Goal: Information Seeking & Learning: Learn about a topic

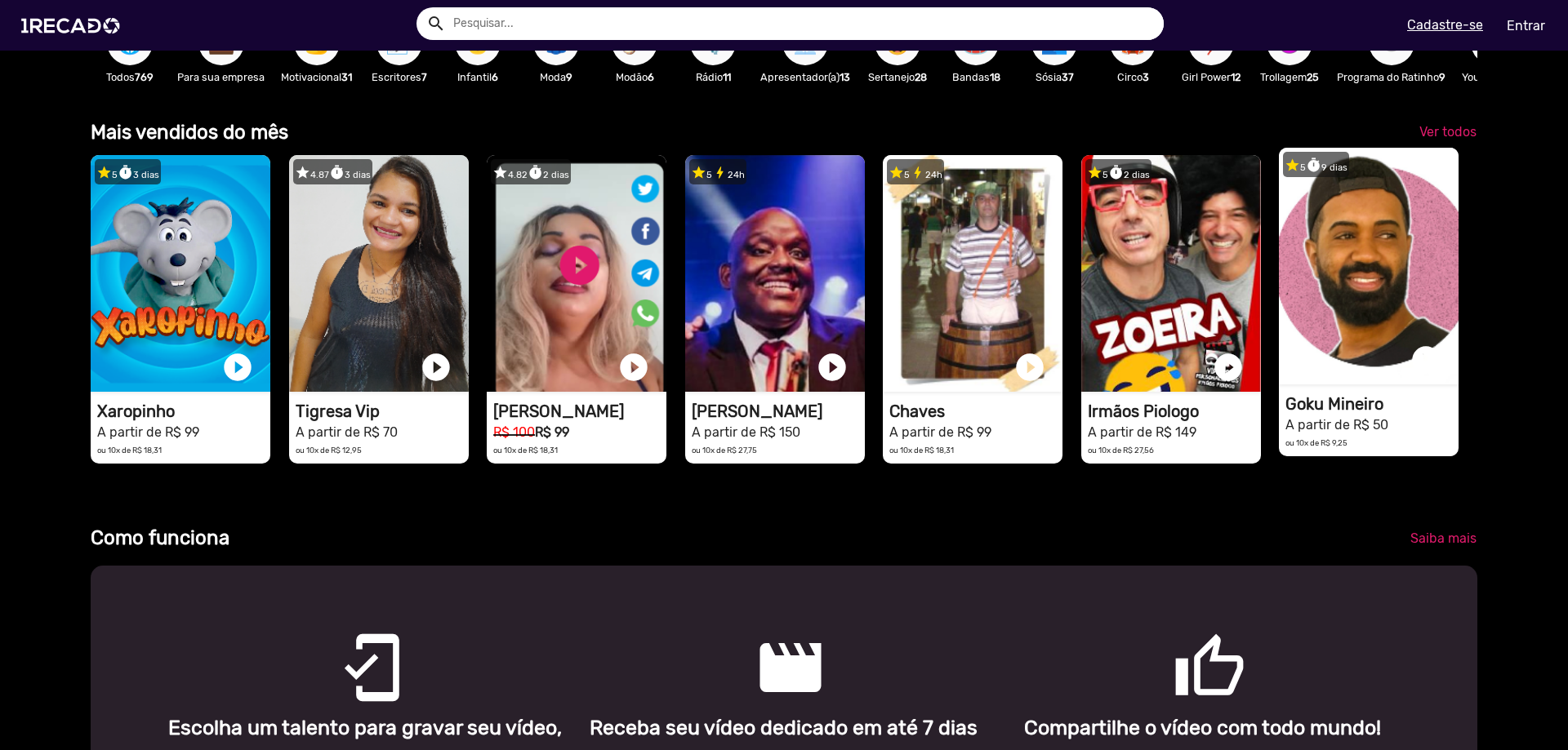
scroll to position [0, 1555]
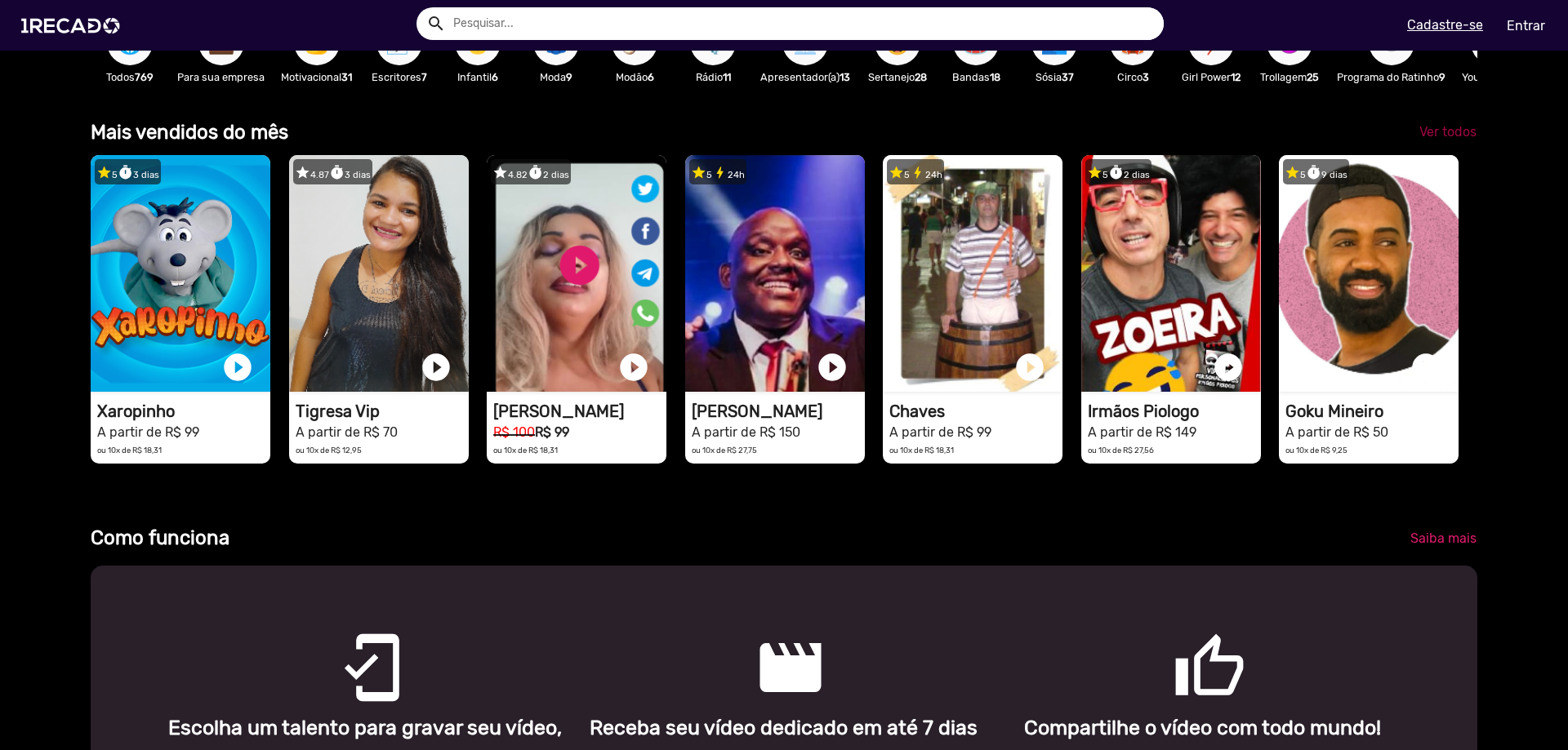
drag, startPoint x: 1456, startPoint y: 153, endPoint x: 1439, endPoint y: 136, distance: 24.0
click at [1439, 136] on span "Ver todos" at bounding box center [1447, 132] width 57 height 16
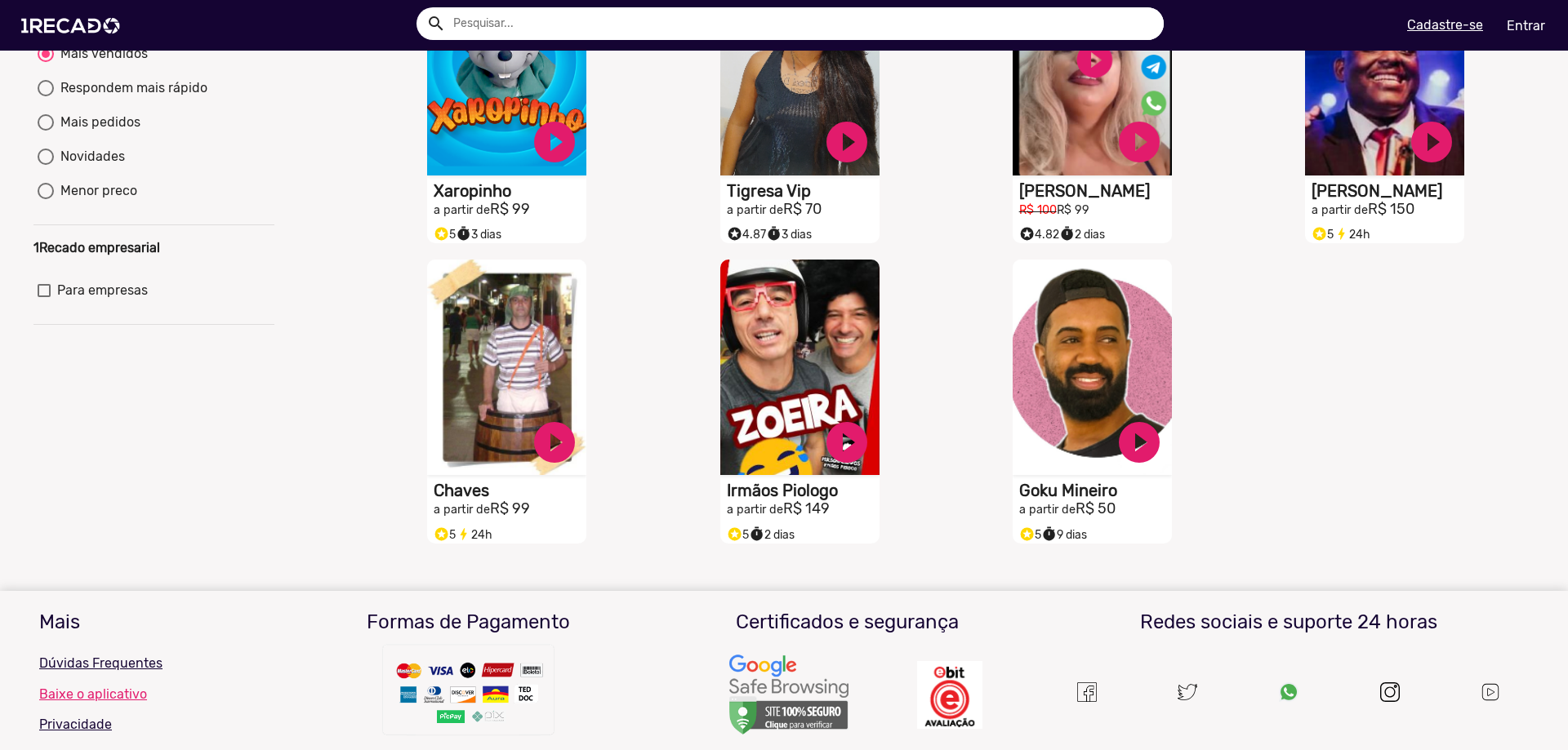
scroll to position [21, 0]
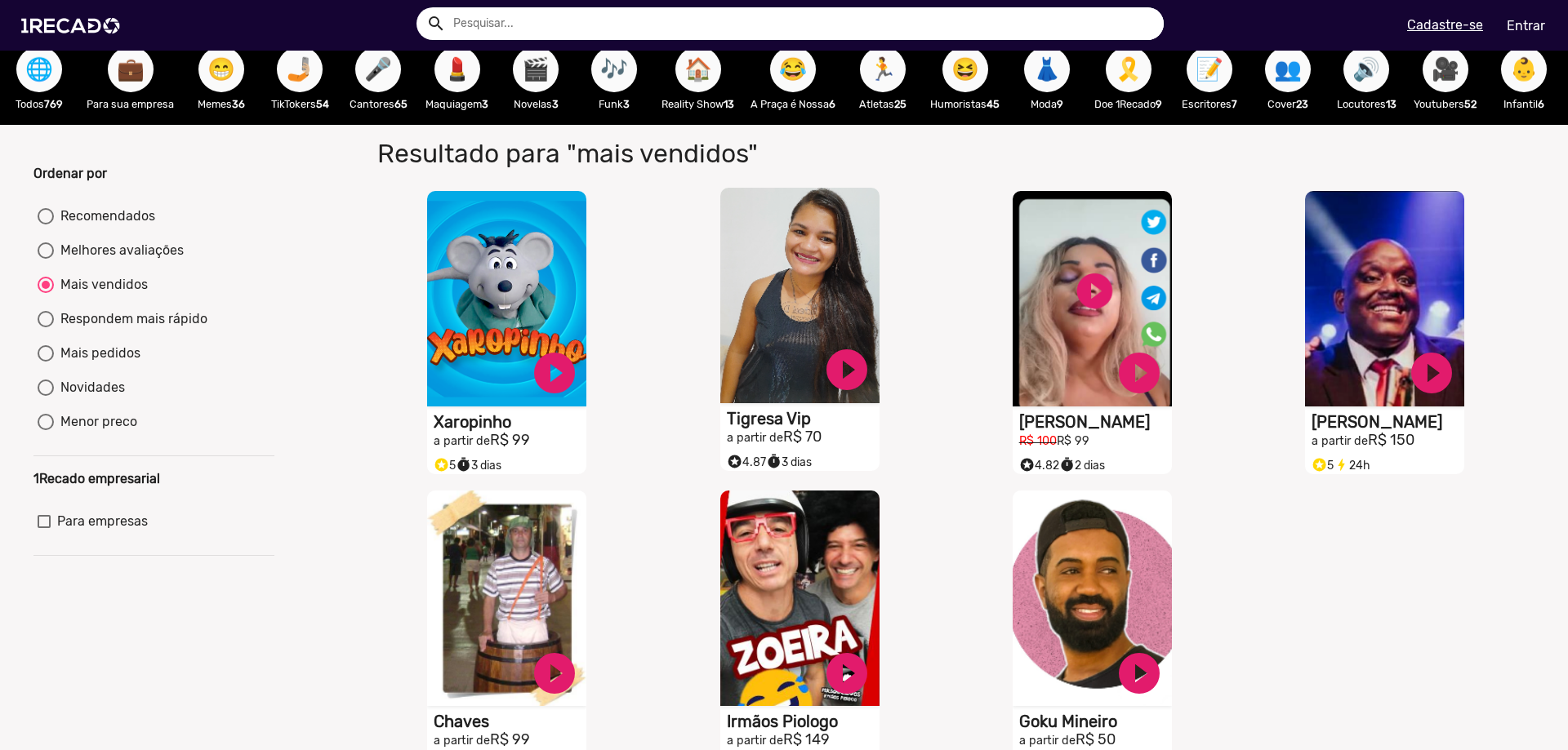
click at [809, 300] on video "S1RECADO vídeos dedicados para fãs e empresas" at bounding box center [799, 296] width 159 height 216
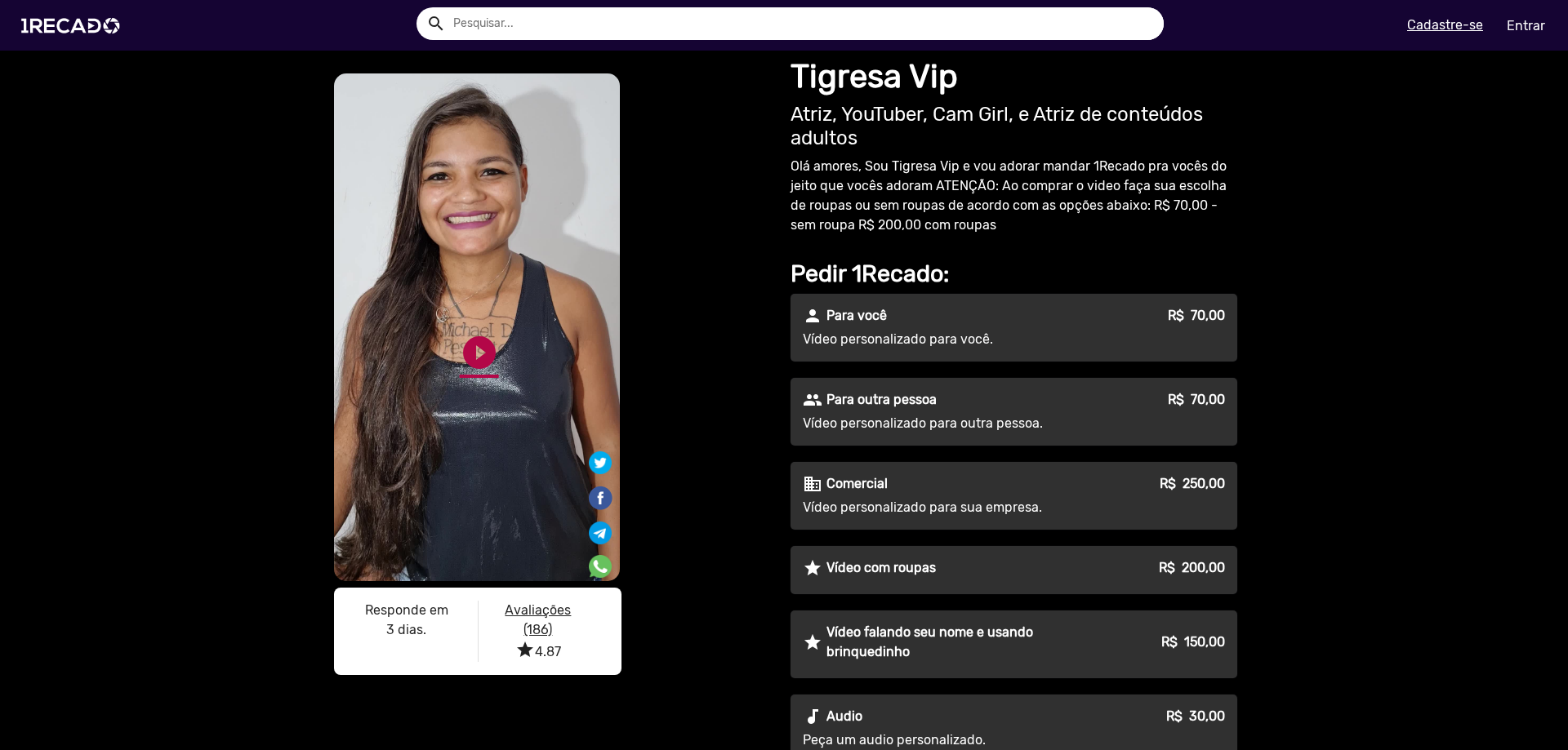
click at [487, 343] on link "play_circle_filled" at bounding box center [480, 353] width 39 height 39
click at [460, 351] on link "pause_circle" at bounding box center [480, 353] width 39 height 39
click at [693, 667] on div "S1RECADO vídeos dedicados para fãs e empresas S1RECADO vídeos dedicados para fã…" at bounding box center [551, 377] width 441 height 615
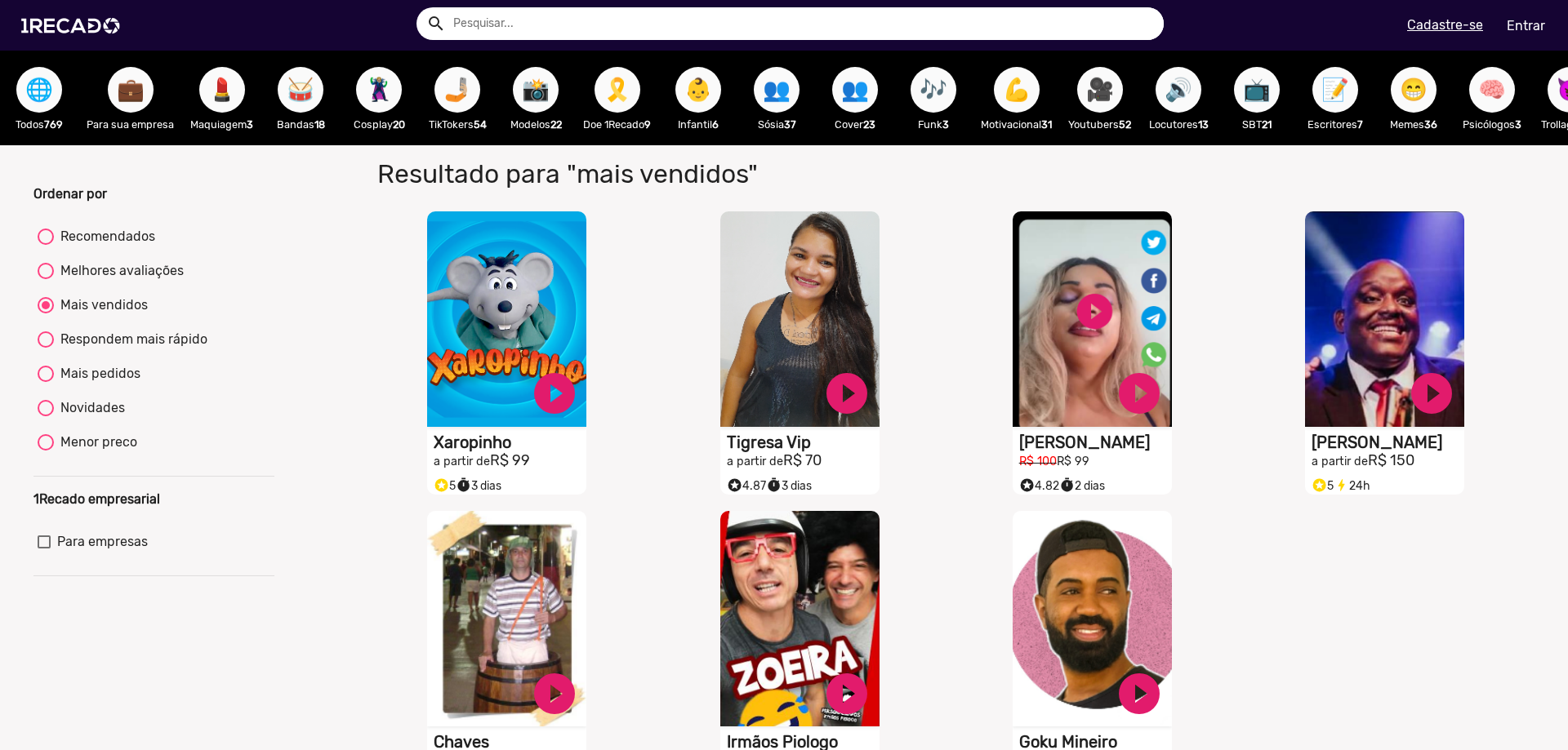
click at [379, 96] on span "🦹🏼‍♀️" at bounding box center [379, 89] width 27 height 46
radio input "true"
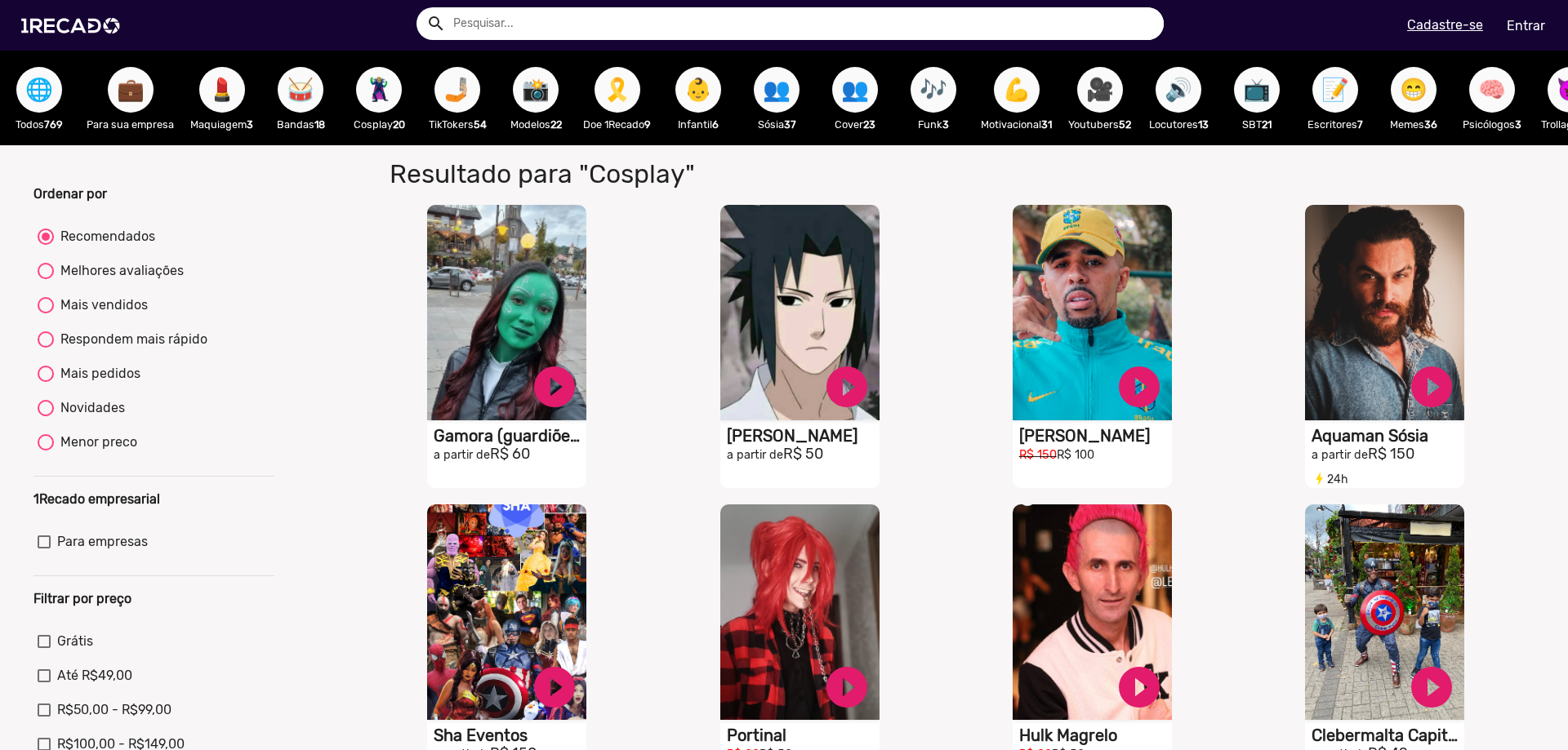
click at [438, 95] on button "🤳🏼" at bounding box center [457, 89] width 46 height 46
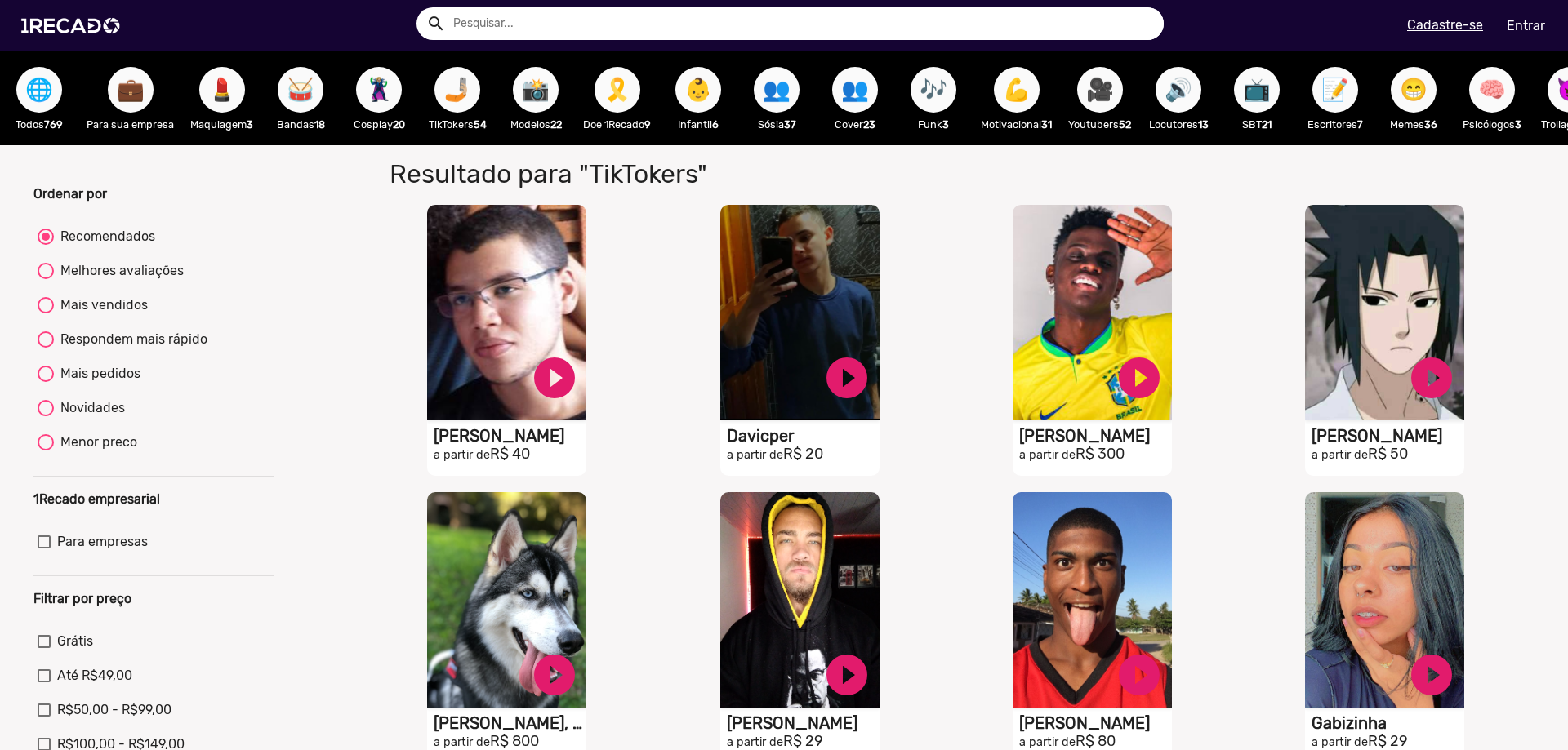
click at [539, 90] on span "📸" at bounding box center [535, 89] width 27 height 46
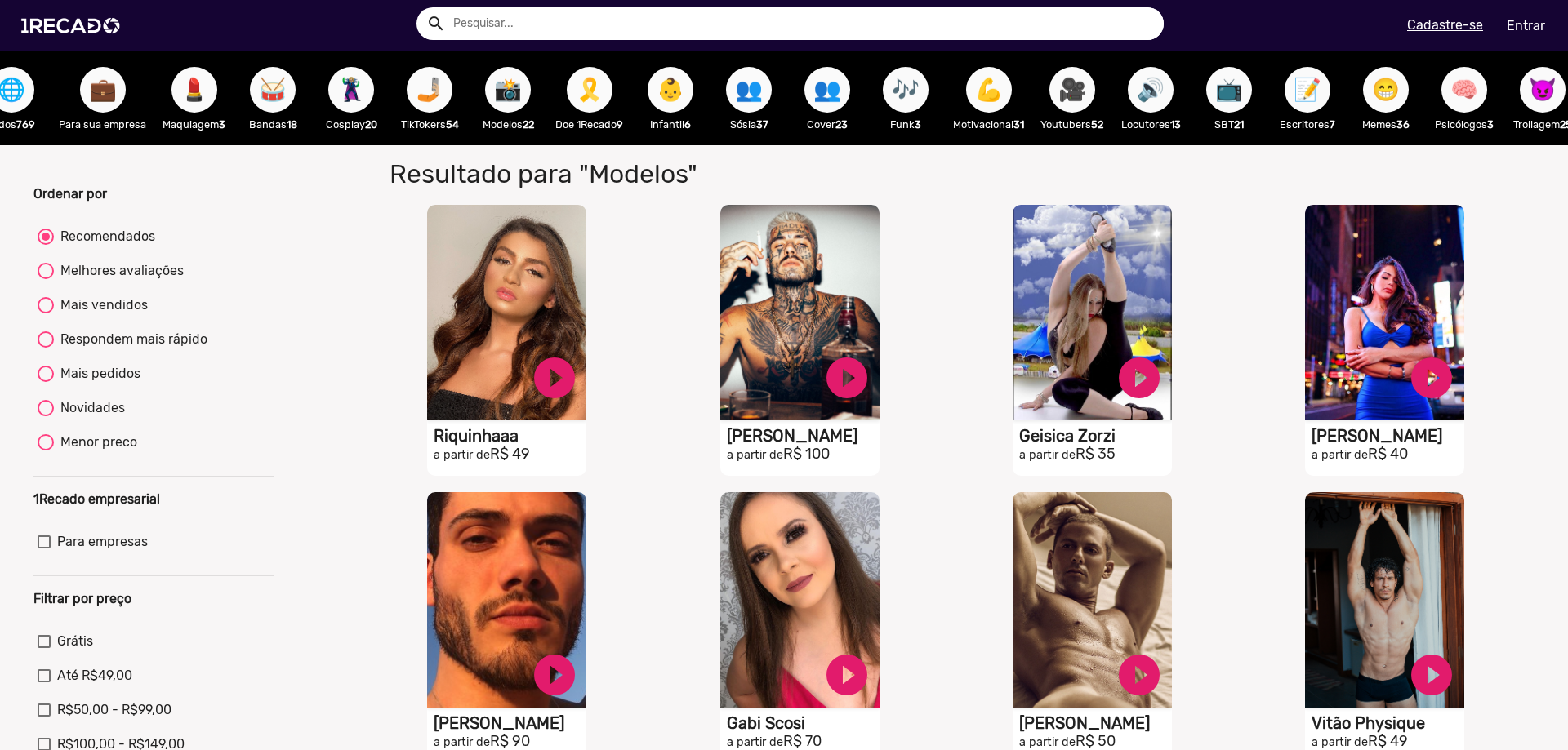
scroll to position [0, 79]
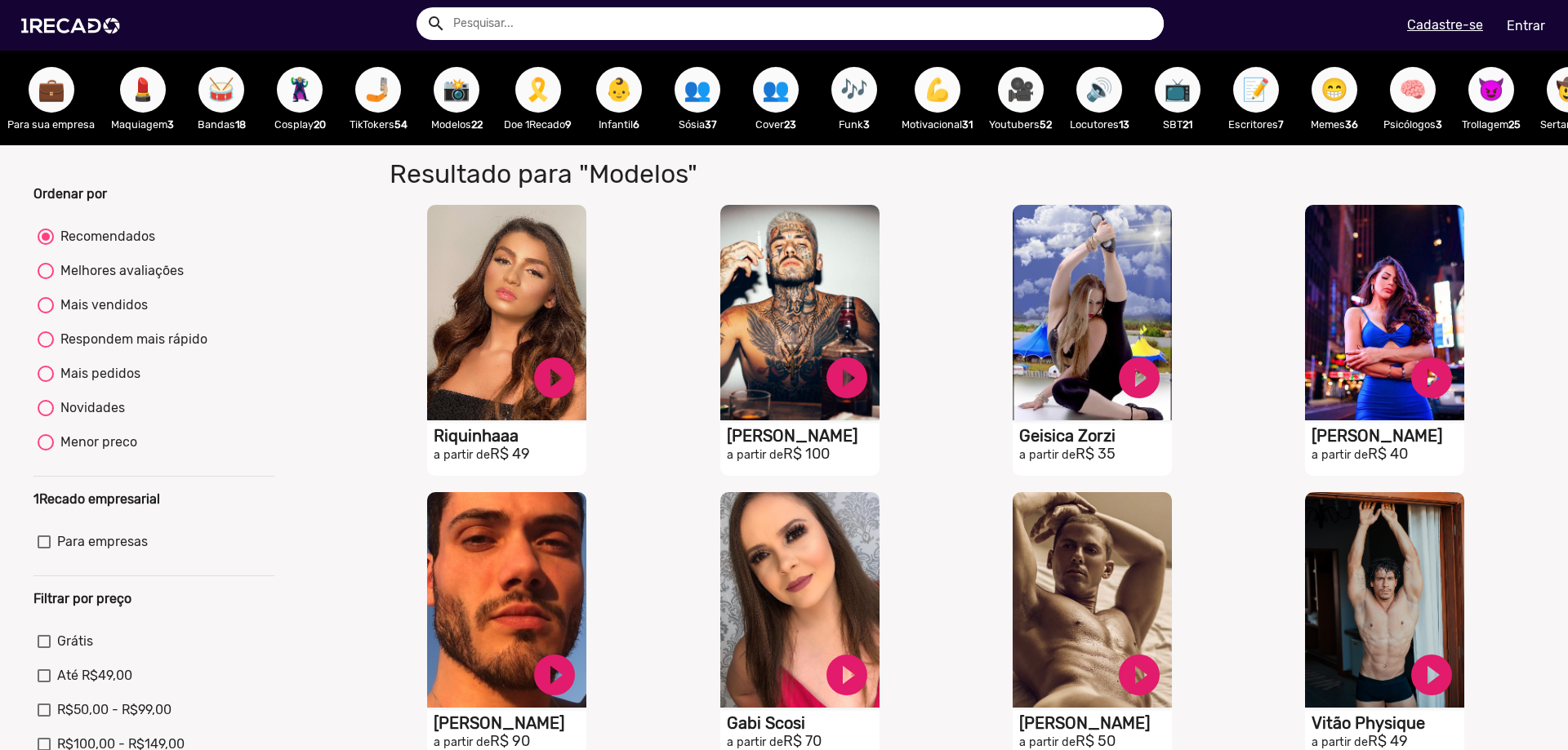
click at [947, 99] on span "💪" at bounding box center [937, 89] width 27 height 46
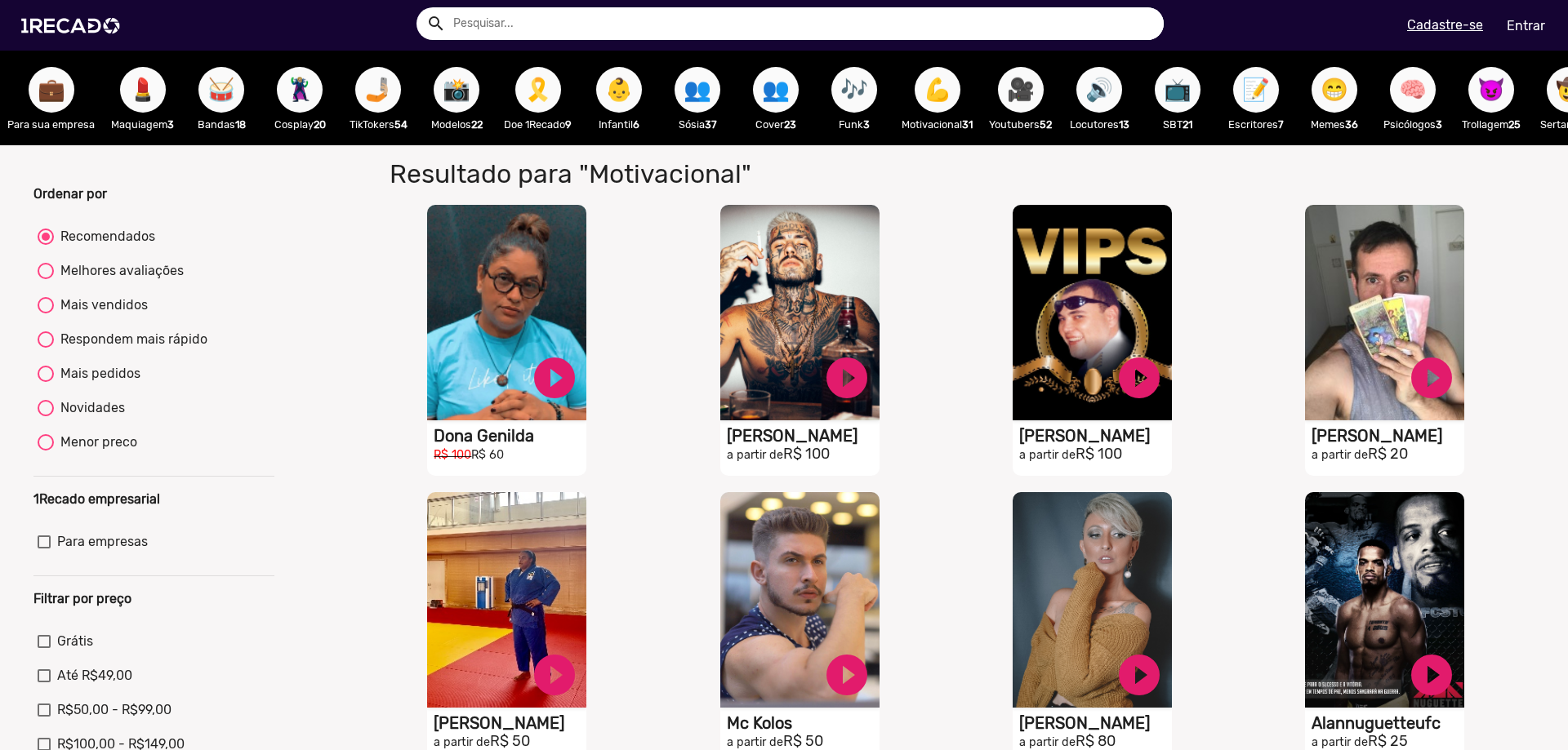
click at [1026, 99] on span "🎥" at bounding box center [1021, 89] width 27 height 46
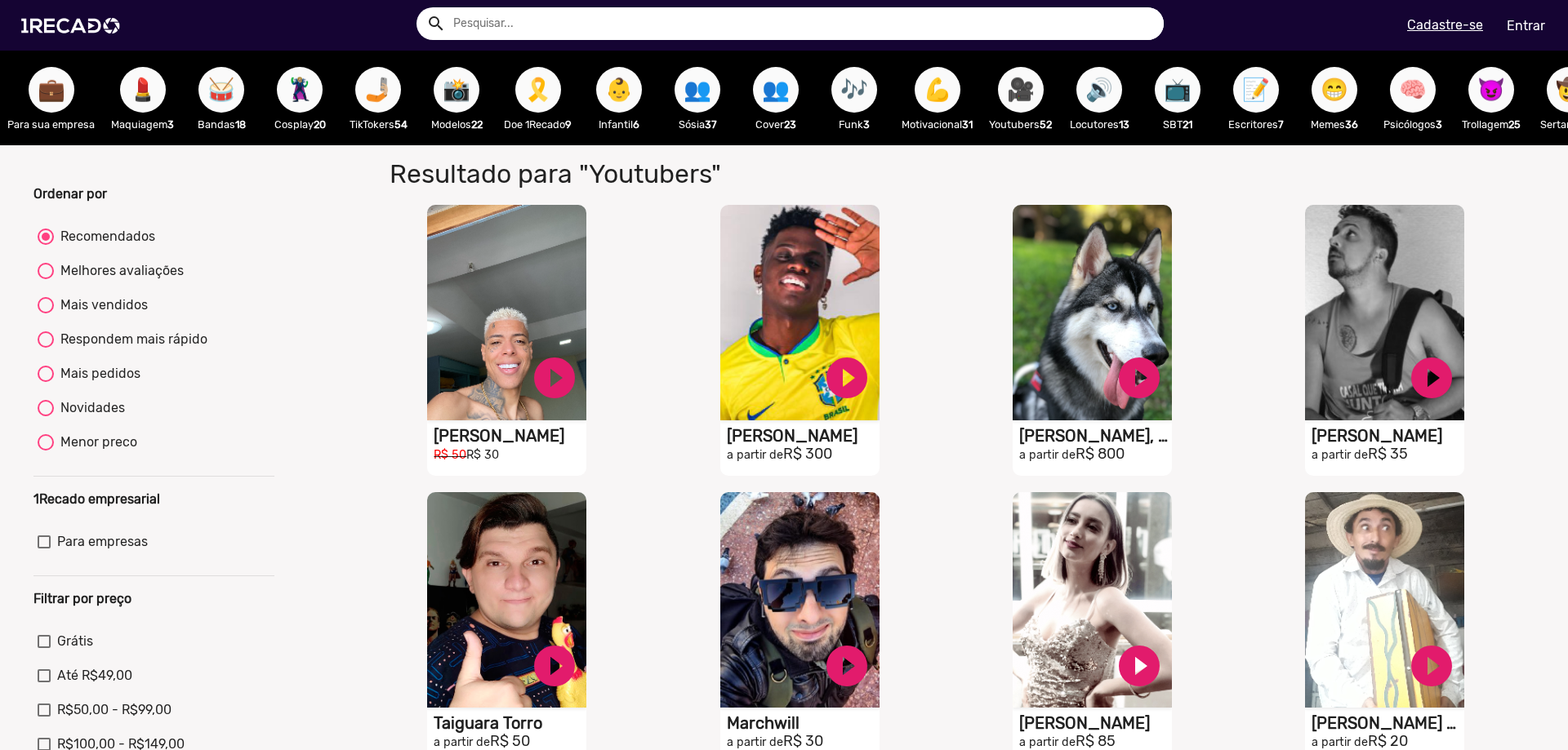
scroll to position [0, 1441]
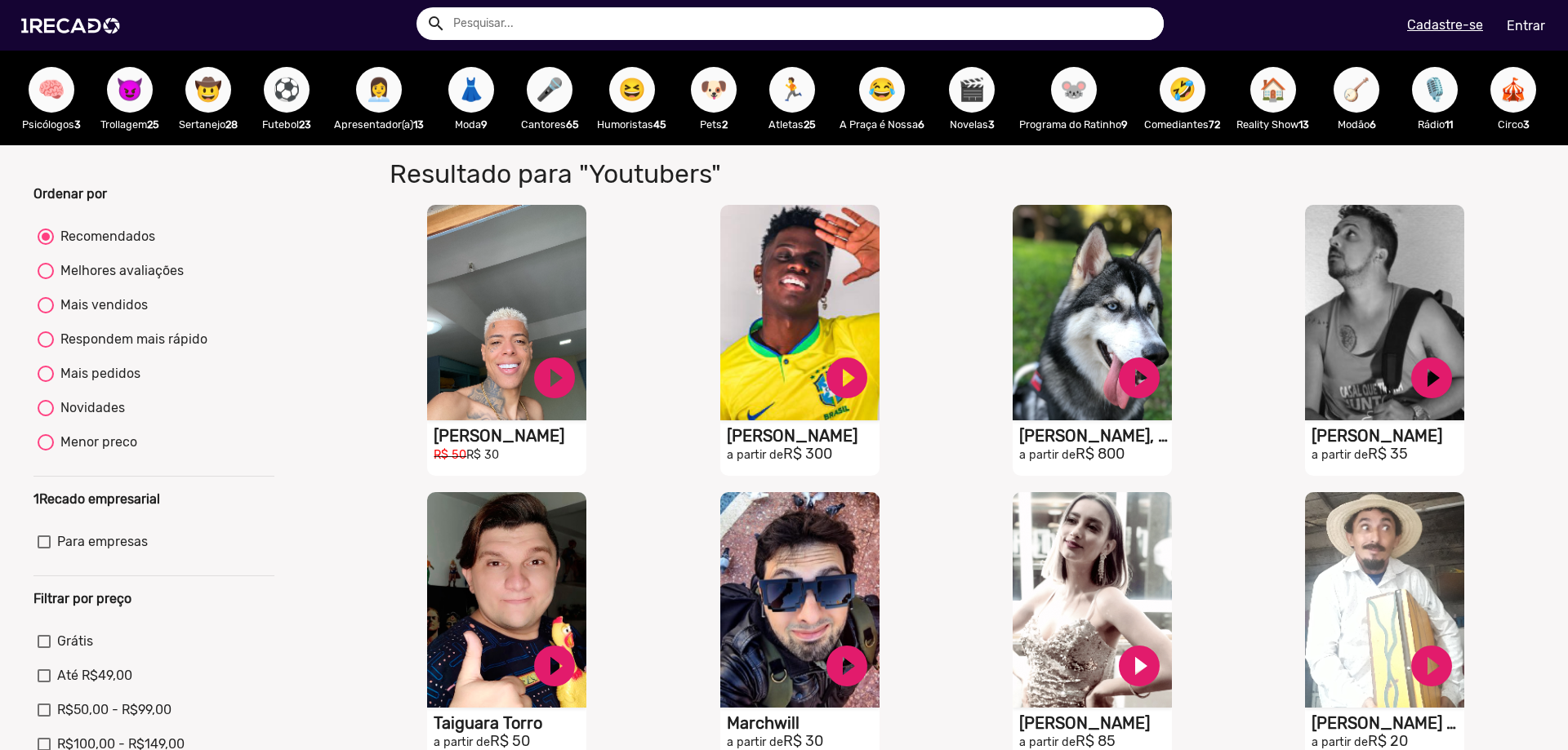
click at [890, 95] on span "😂" at bounding box center [882, 89] width 27 height 46
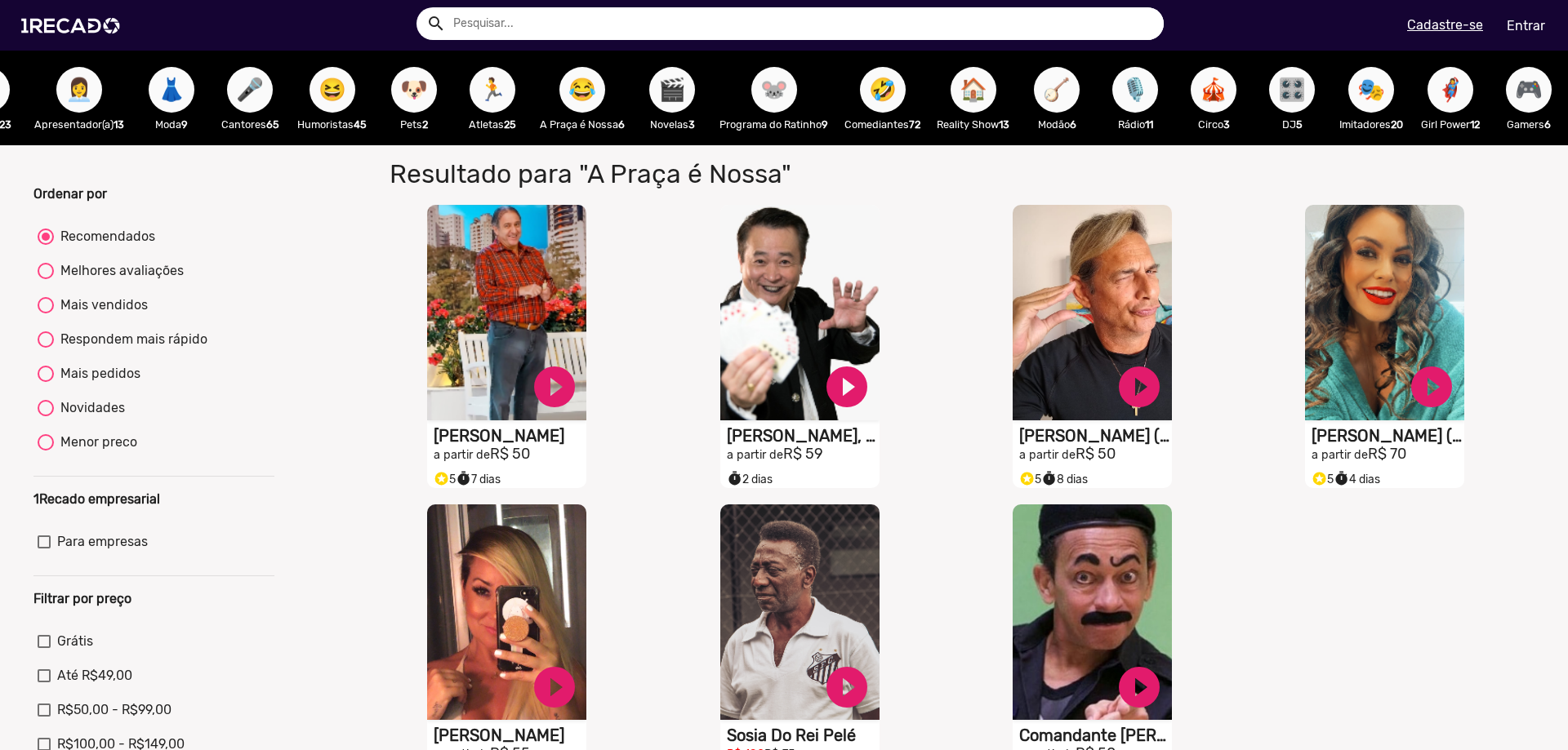
scroll to position [0, 1777]
click at [1441, 80] on span "🦸‍♀️" at bounding box center [1450, 89] width 27 height 46
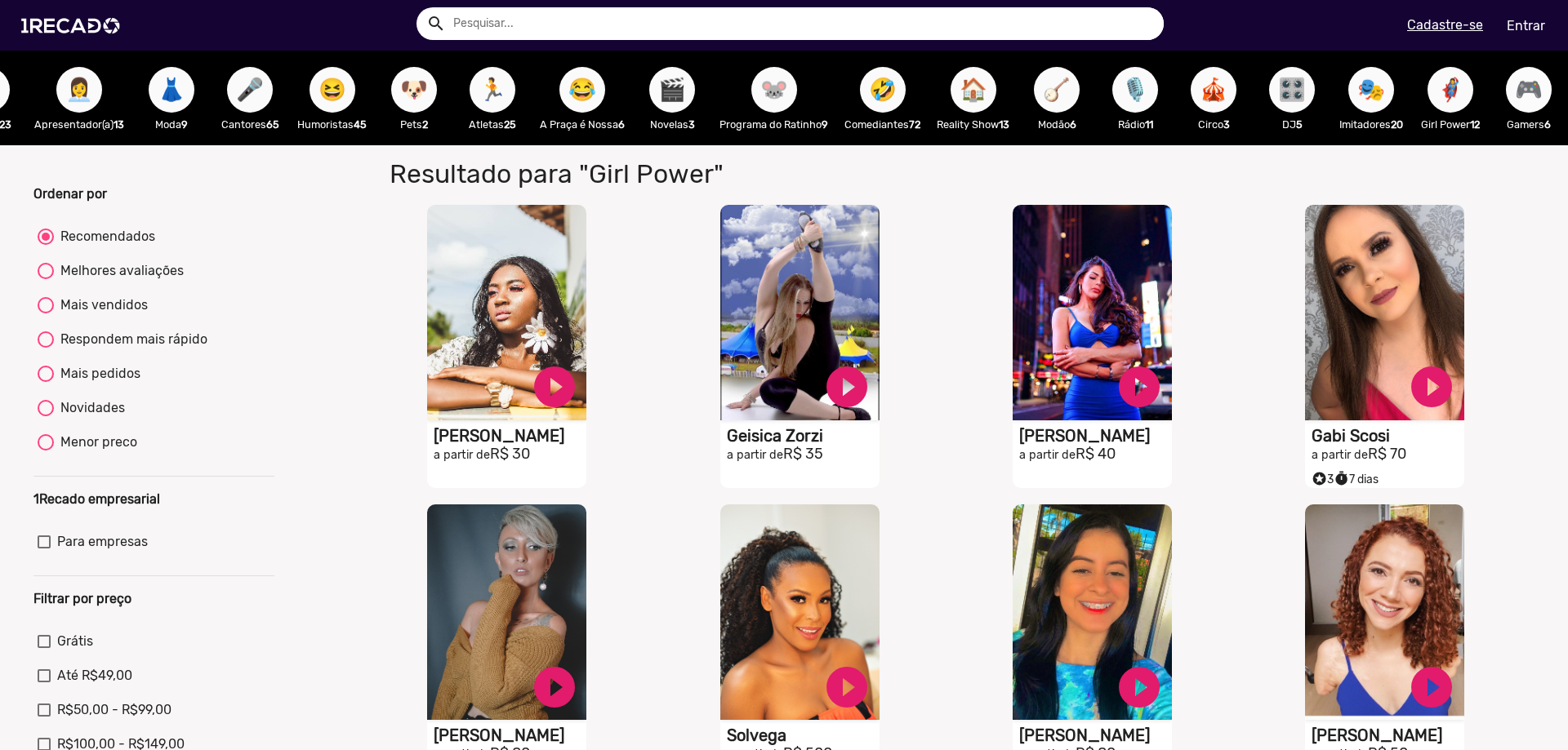
click at [1521, 90] on span "🎮" at bounding box center [1529, 89] width 27 height 46
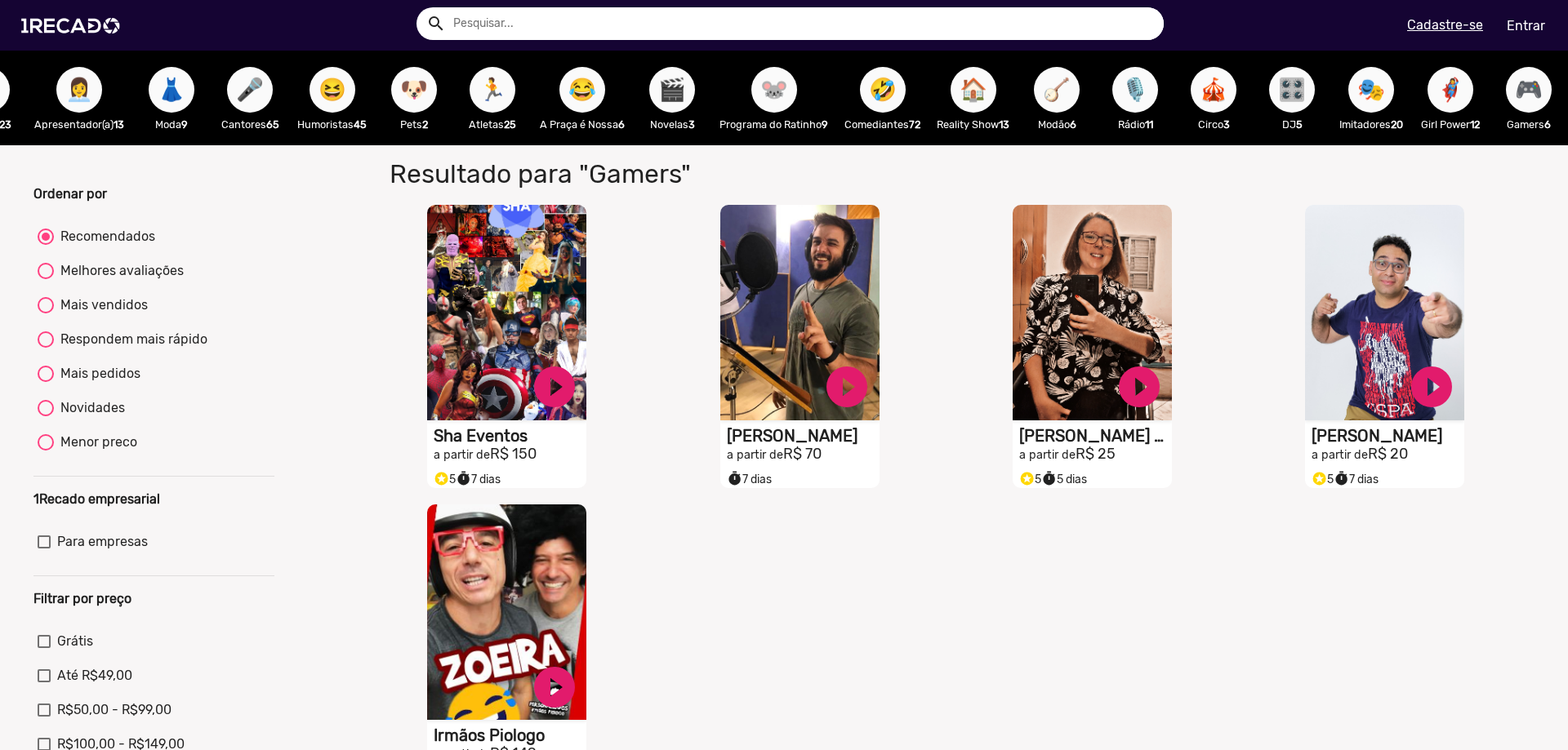
click at [319, 110] on span "😆" at bounding box center [332, 89] width 27 height 46
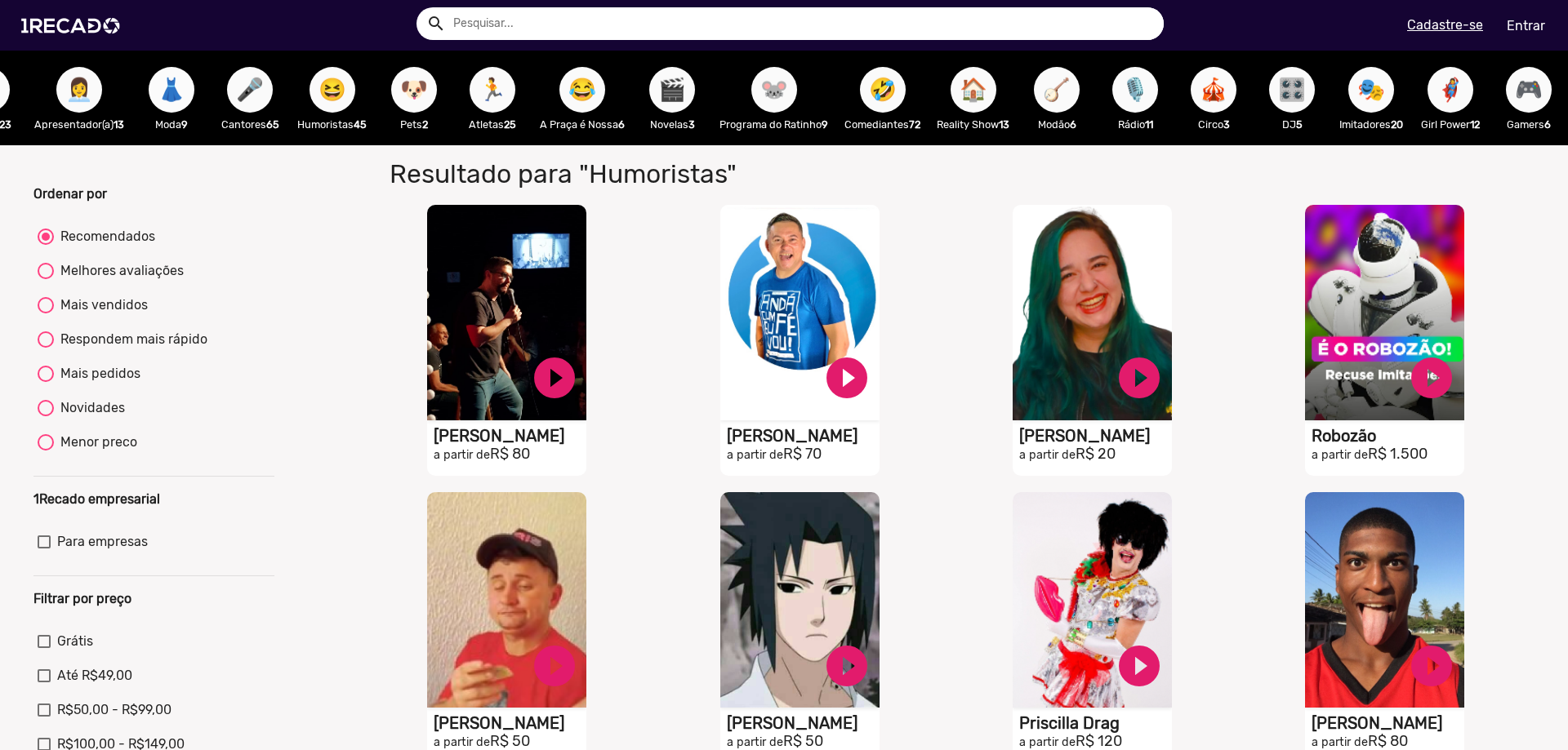
click at [158, 107] on span "👗" at bounding box center [172, 89] width 27 height 46
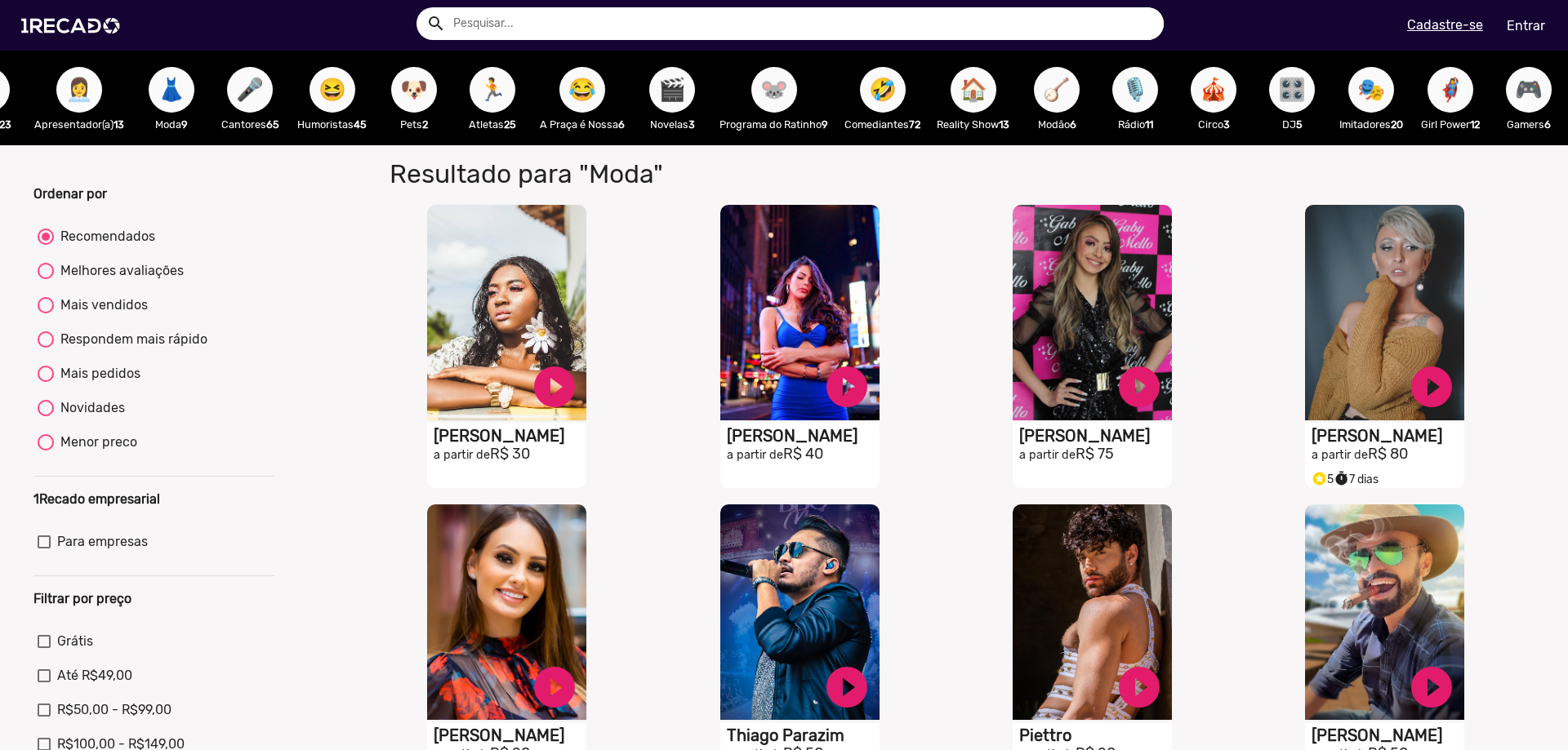
click at [66, 85] on span "👩‍💼" at bounding box center [79, 89] width 27 height 46
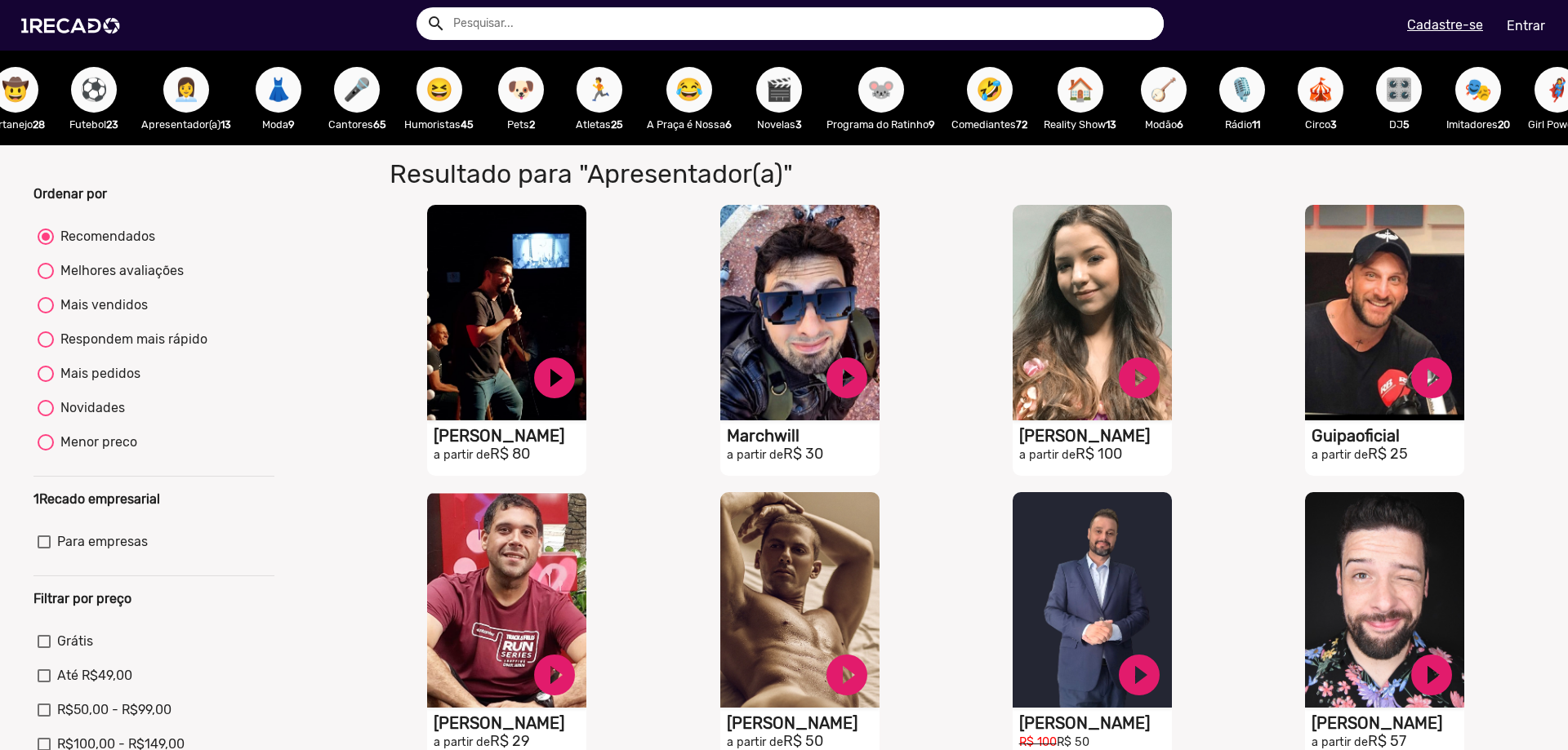
scroll to position [0, 1618]
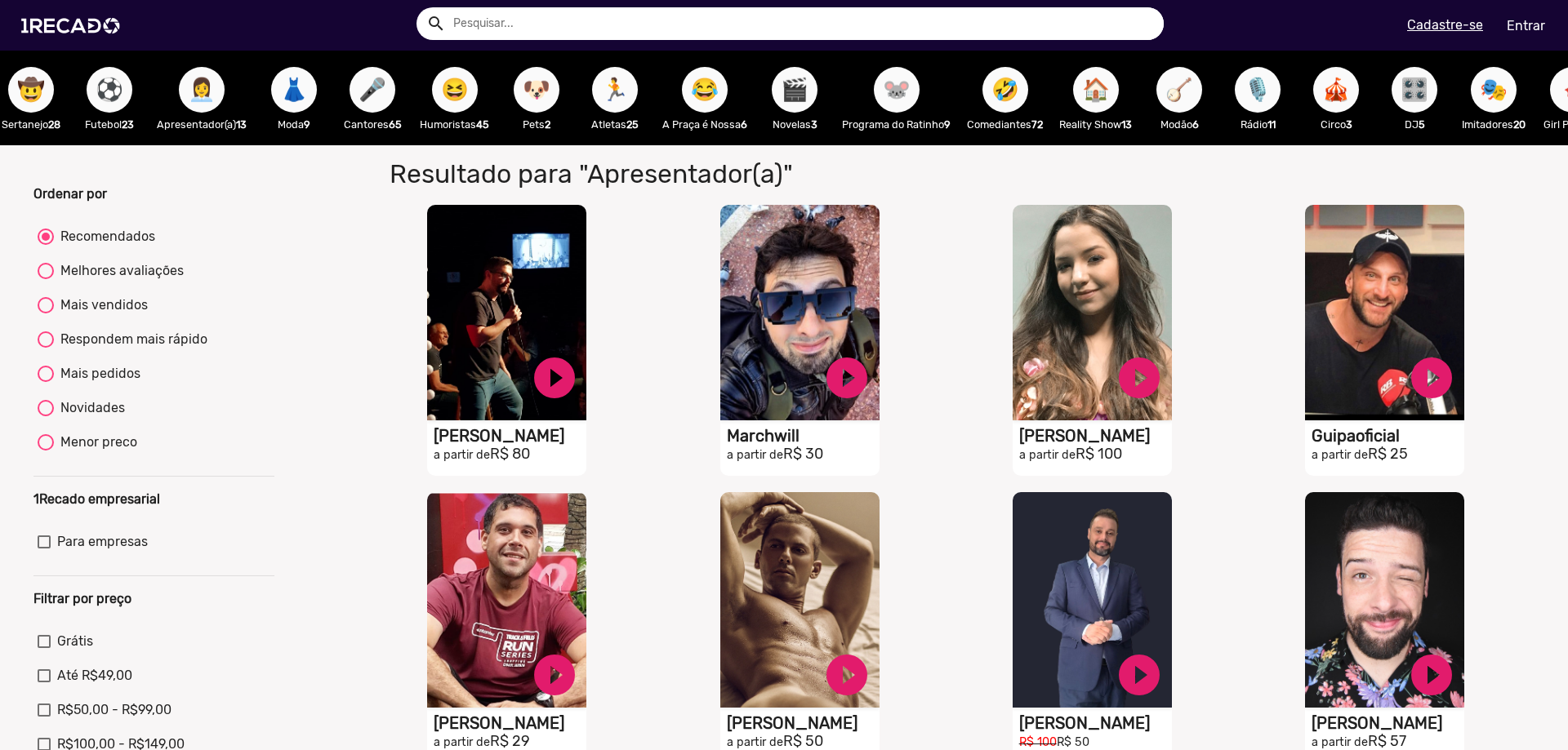
click at [462, 97] on span "😆" at bounding box center [455, 89] width 27 height 46
